Goal: Transaction & Acquisition: Book appointment/travel/reservation

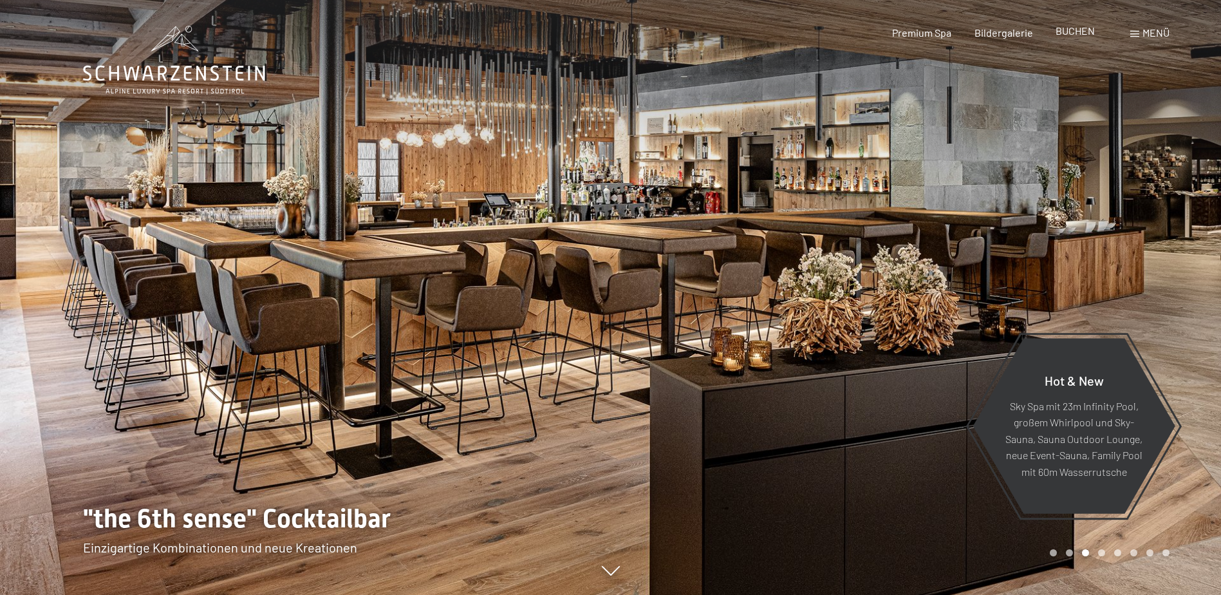
click at [1086, 32] on span "BUCHEN" at bounding box center [1074, 30] width 39 height 12
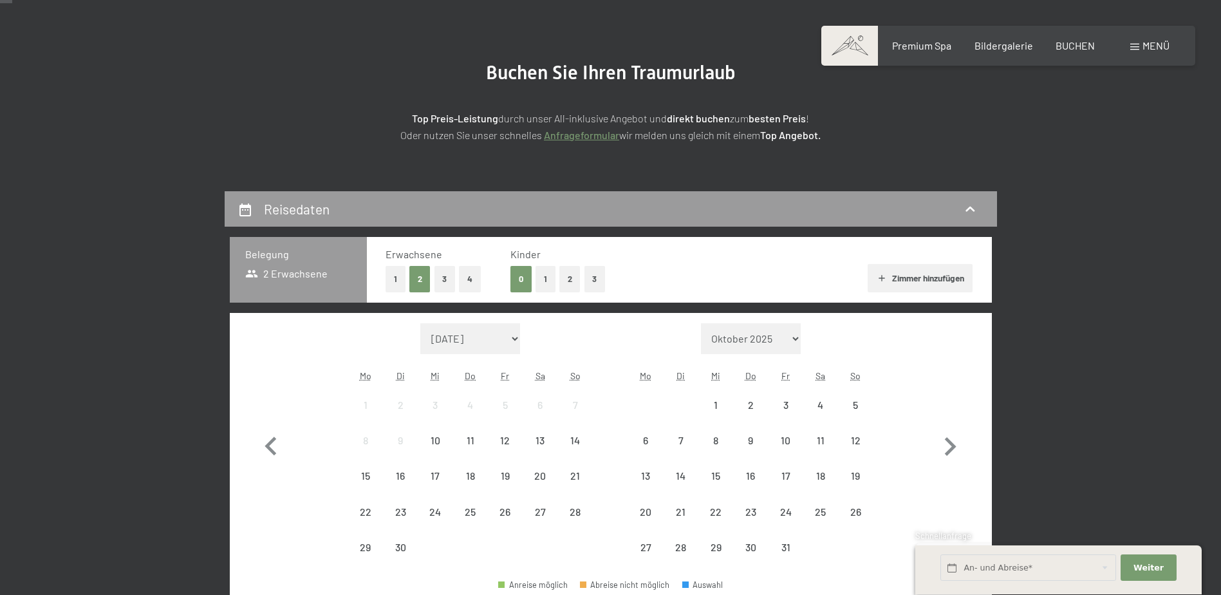
scroll to position [172, 0]
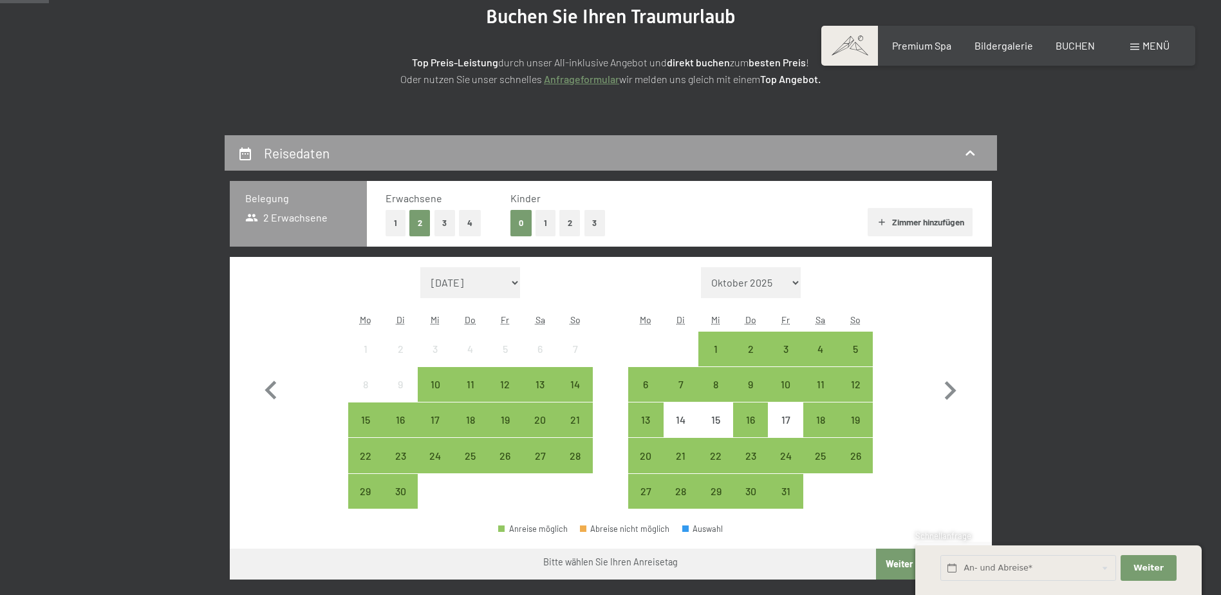
click at [793, 284] on select "Oktober 2025 [DATE] Dezember 2025 Januar 2026 Februar 2026 März 2026 [DATE] Mai…" at bounding box center [751, 282] width 100 height 31
select select "[DATE]"
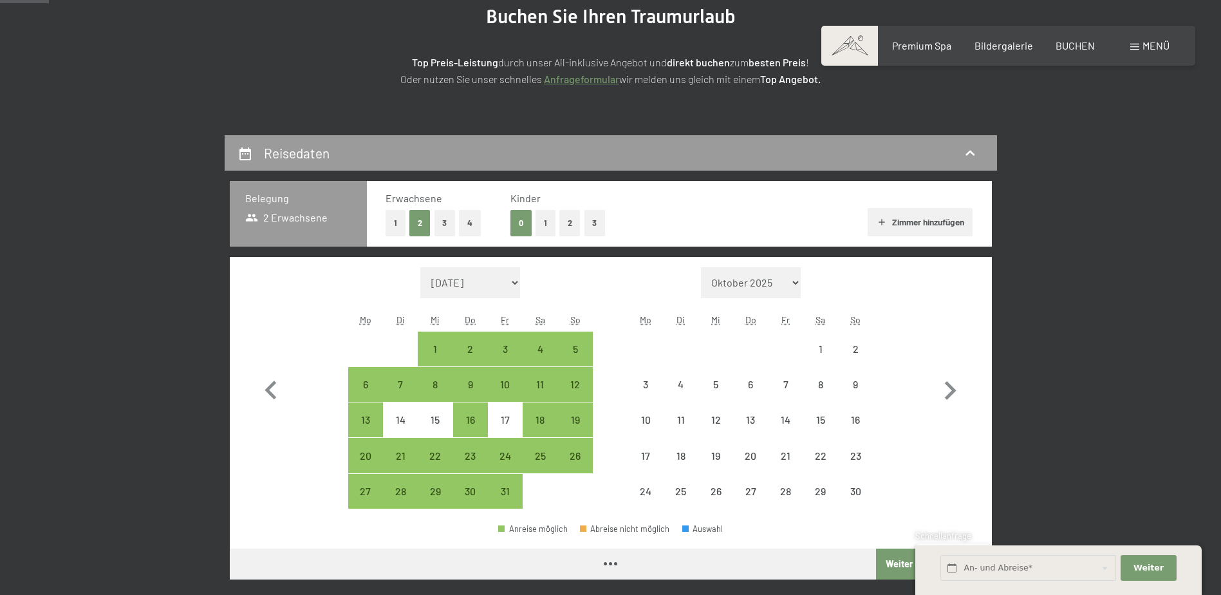
select select "[DATE]"
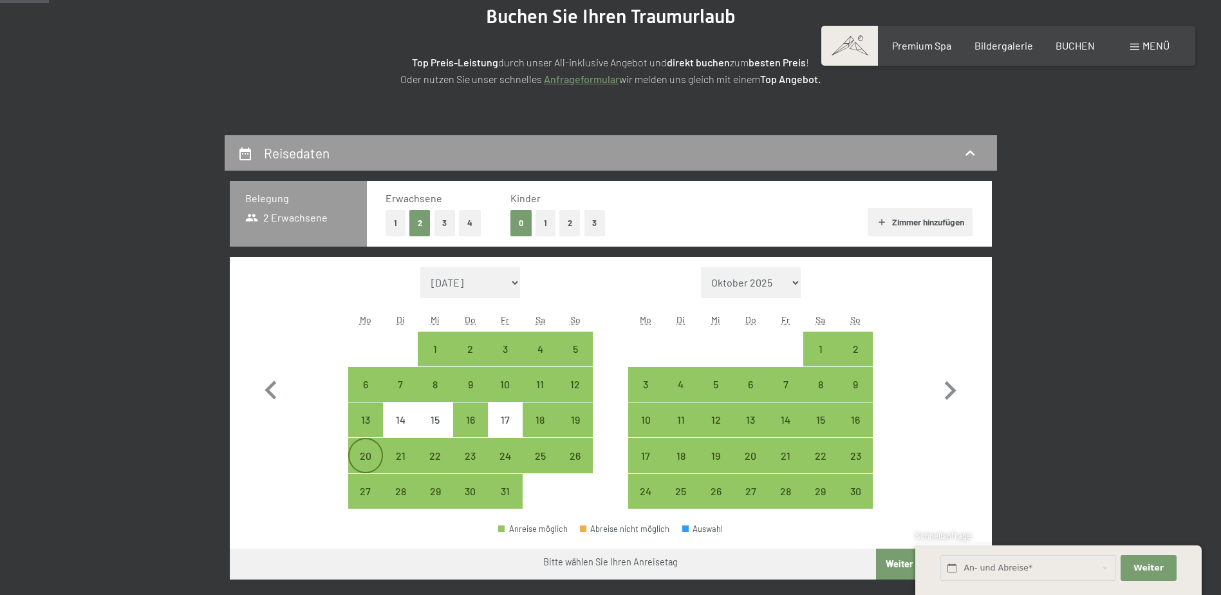
click at [357, 461] on div "20" at bounding box center [365, 466] width 32 height 32
select select "[DATE]"
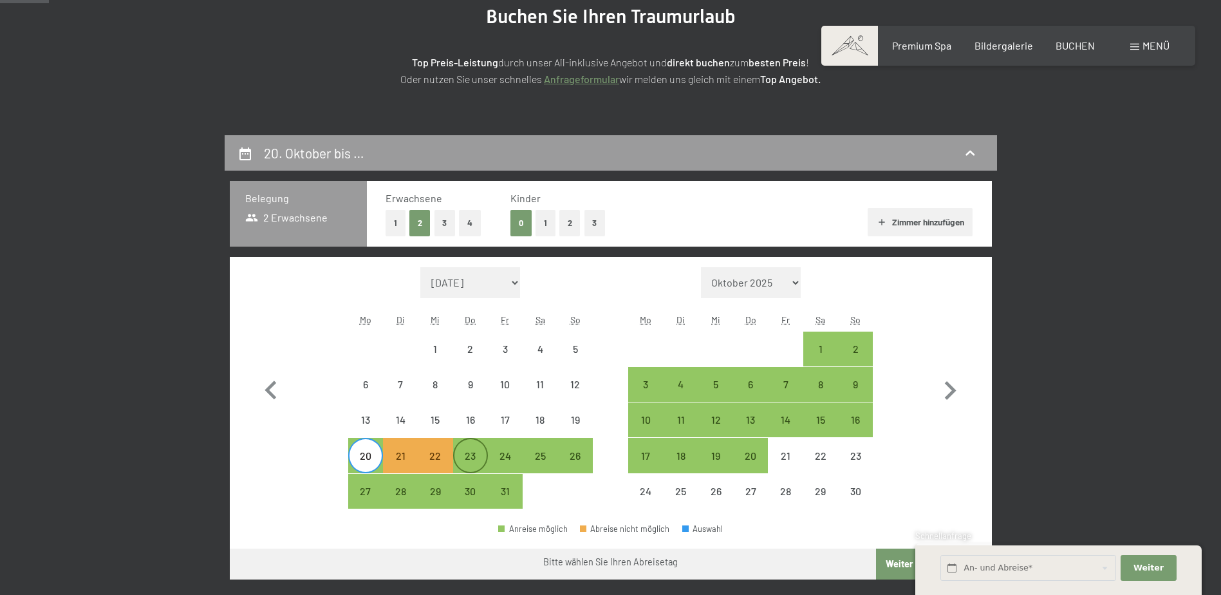
click at [467, 458] on div "23" at bounding box center [470, 466] width 32 height 32
select select "[DATE]"
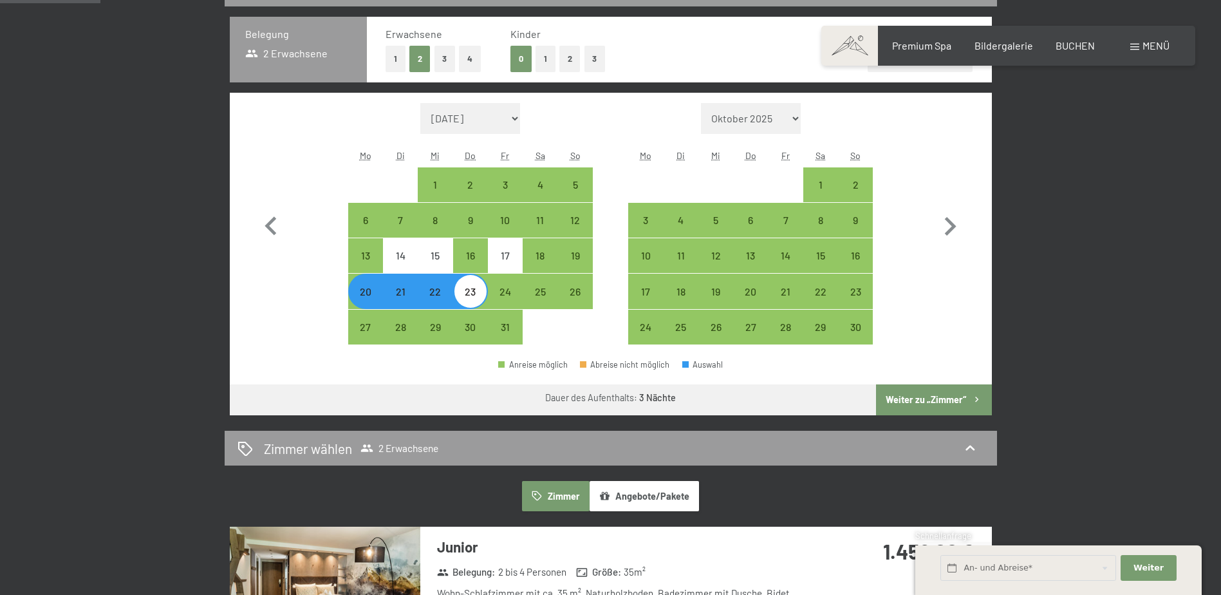
scroll to position [343, 0]
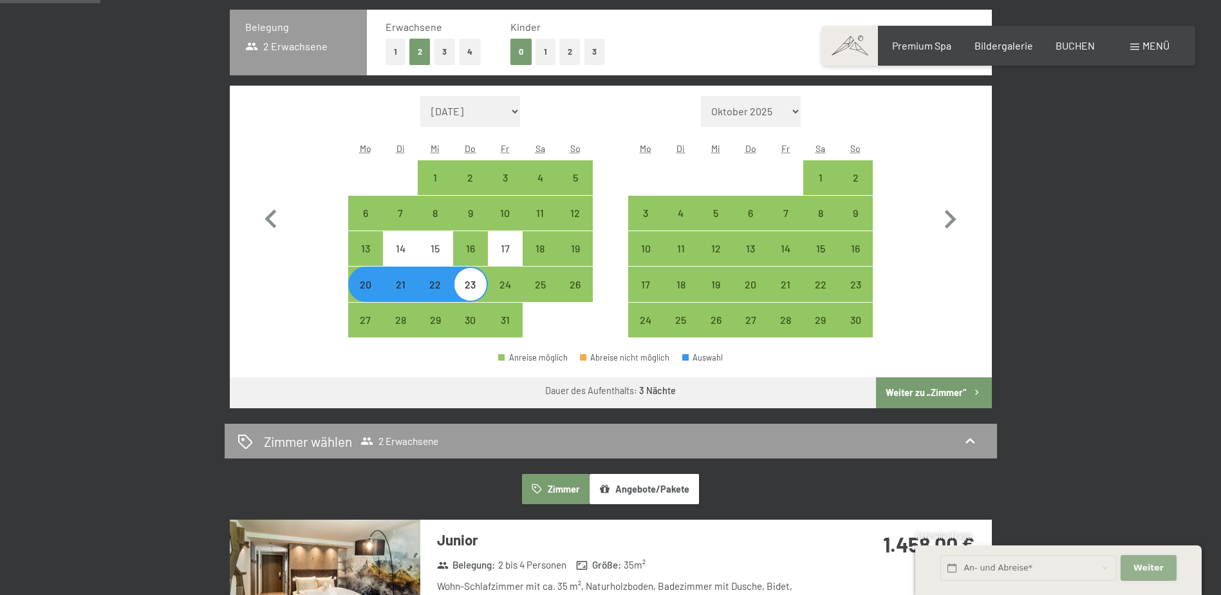
click at [1145, 566] on span "Weiter" at bounding box center [1148, 568] width 30 height 12
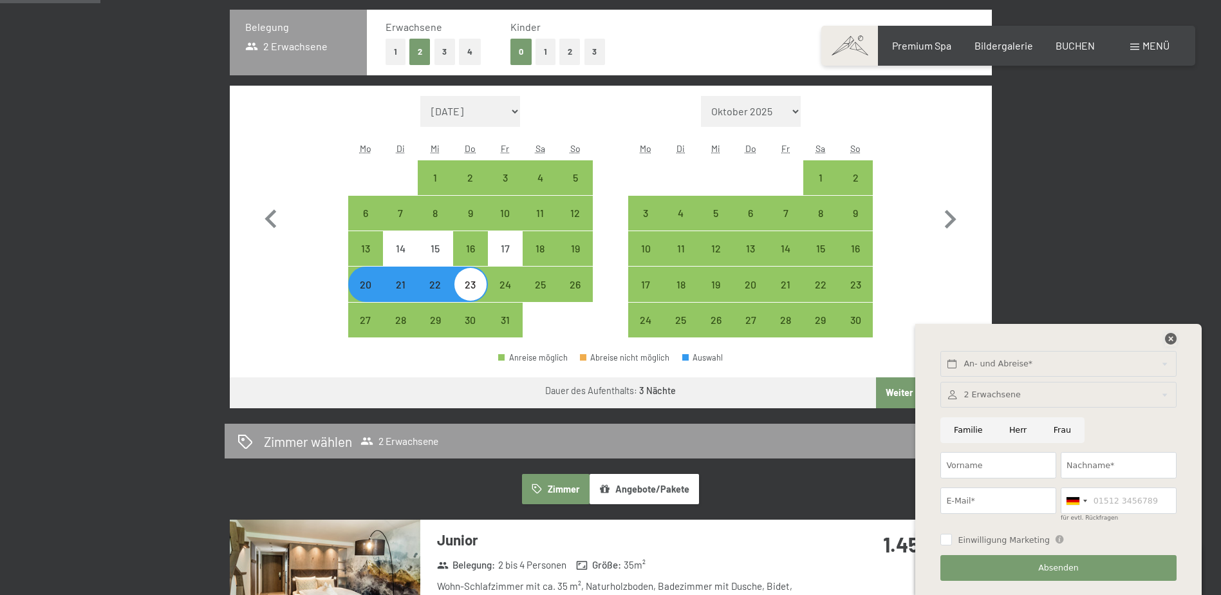
click at [1168, 338] on icon at bounding box center [1171, 339] width 12 height 12
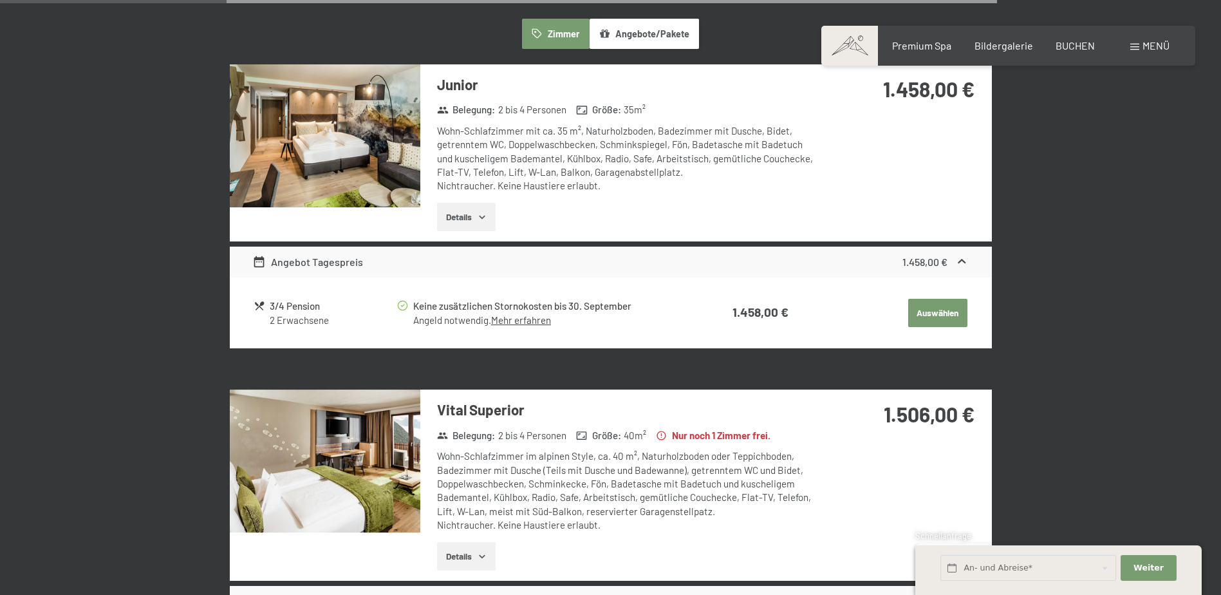
scroll to position [772, 0]
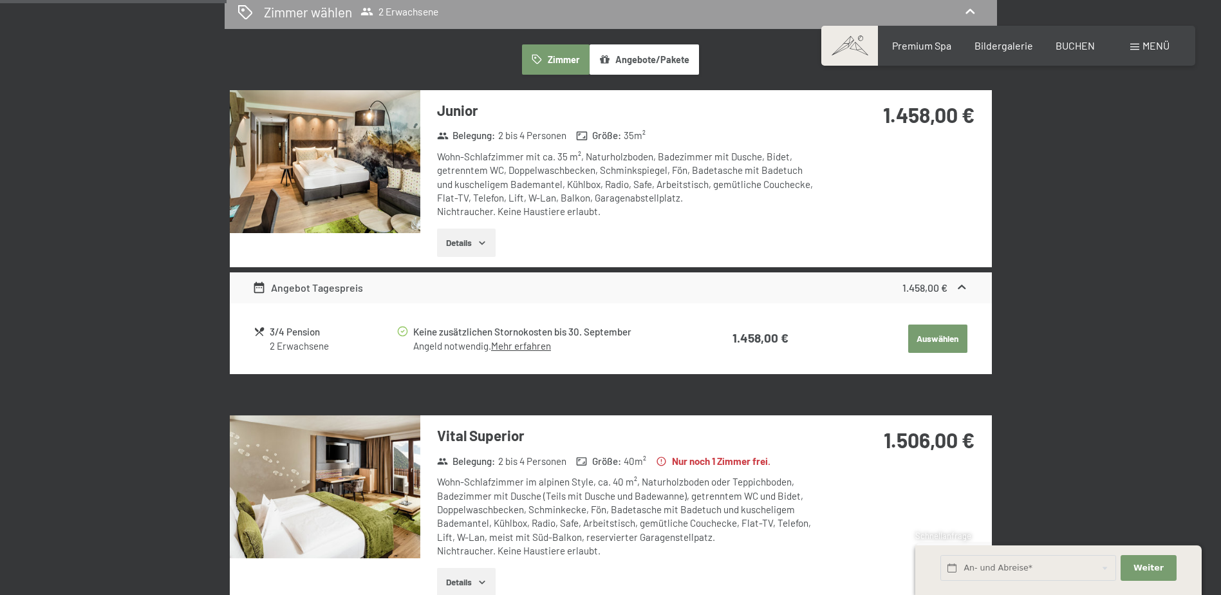
click at [941, 329] on button "Auswählen" at bounding box center [937, 338] width 59 height 28
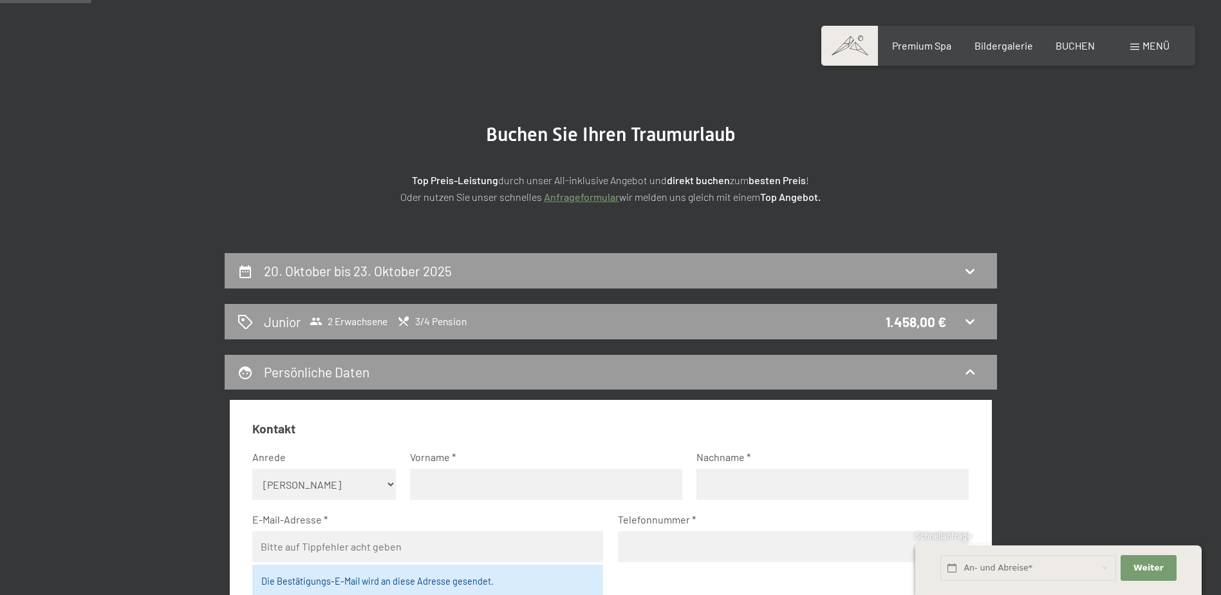
scroll to position [50, 0]
